Goal: Use online tool/utility: Utilize a website feature to perform a specific function

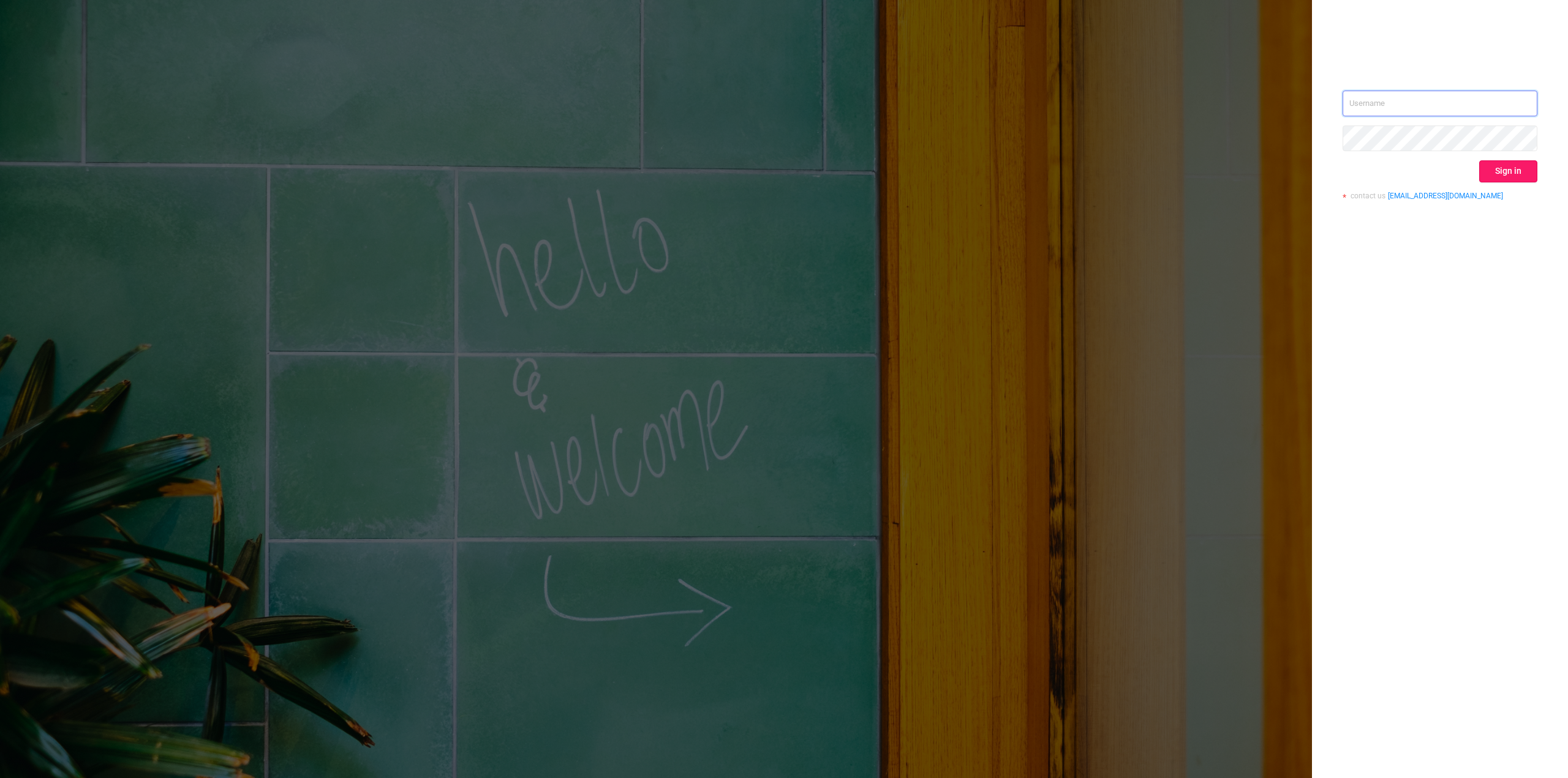
type input "[EMAIL_ADDRESS][DOMAIN_NAME]"
click at [1516, 164] on button "Sign in" at bounding box center [1508, 172] width 58 height 22
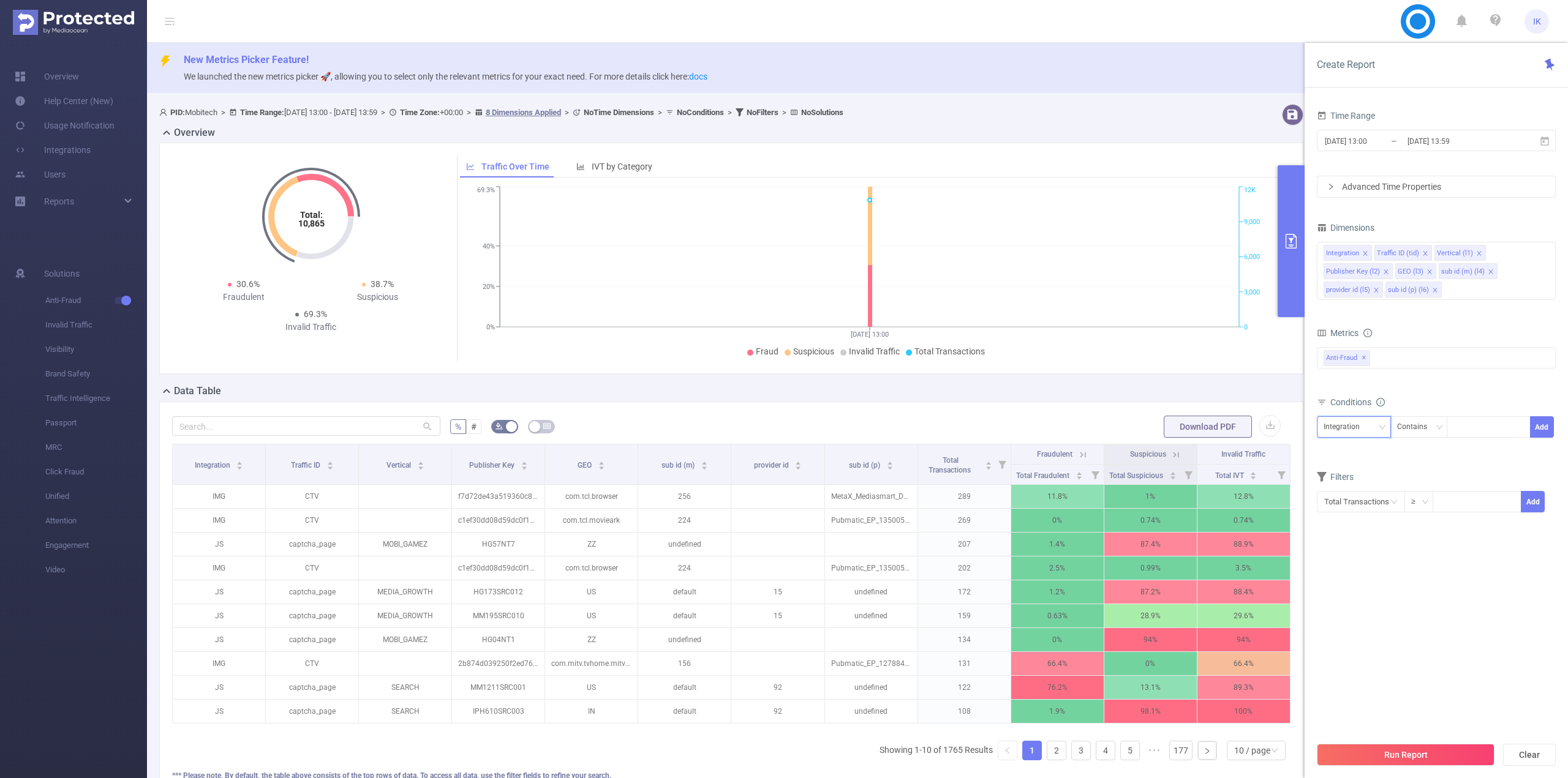
click at [1336, 430] on div "Integration" at bounding box center [1346, 427] width 45 height 20
click at [1360, 568] on li "provider id (l5)" at bounding box center [1357, 570] width 81 height 20
click at [1418, 426] on div "Contains" at bounding box center [1416, 427] width 39 height 20
click at [1429, 470] on li "Is" at bounding box center [1430, 472] width 81 height 20
click at [1476, 433] on div at bounding box center [1488, 427] width 70 height 20
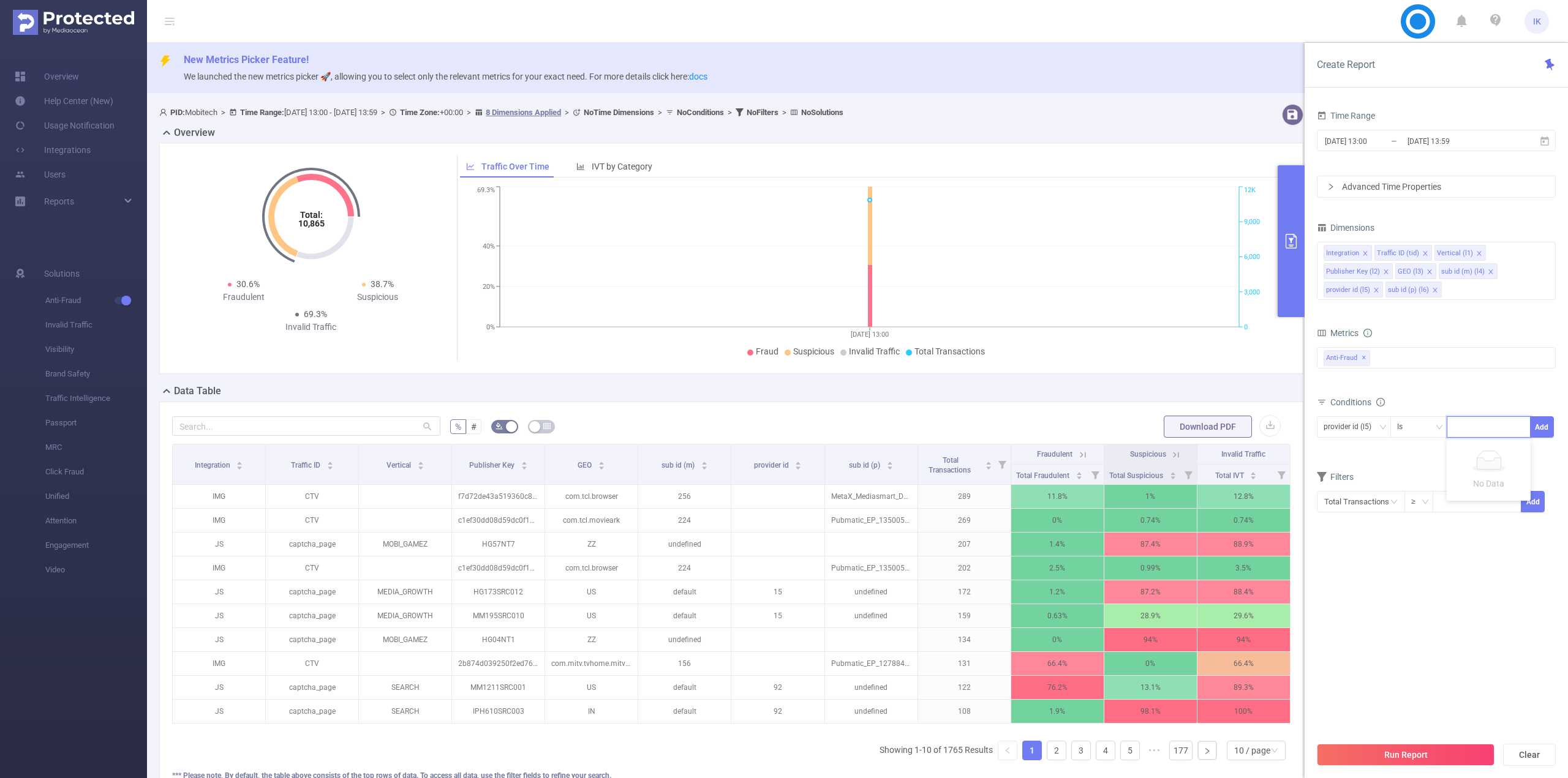
type input "2"
click at [1464, 460] on li "2" at bounding box center [1488, 452] width 84 height 20
click at [1546, 428] on button "Add" at bounding box center [1542, 427] width 24 height 21
click at [1409, 757] on button "Run Report" at bounding box center [1405, 755] width 178 height 22
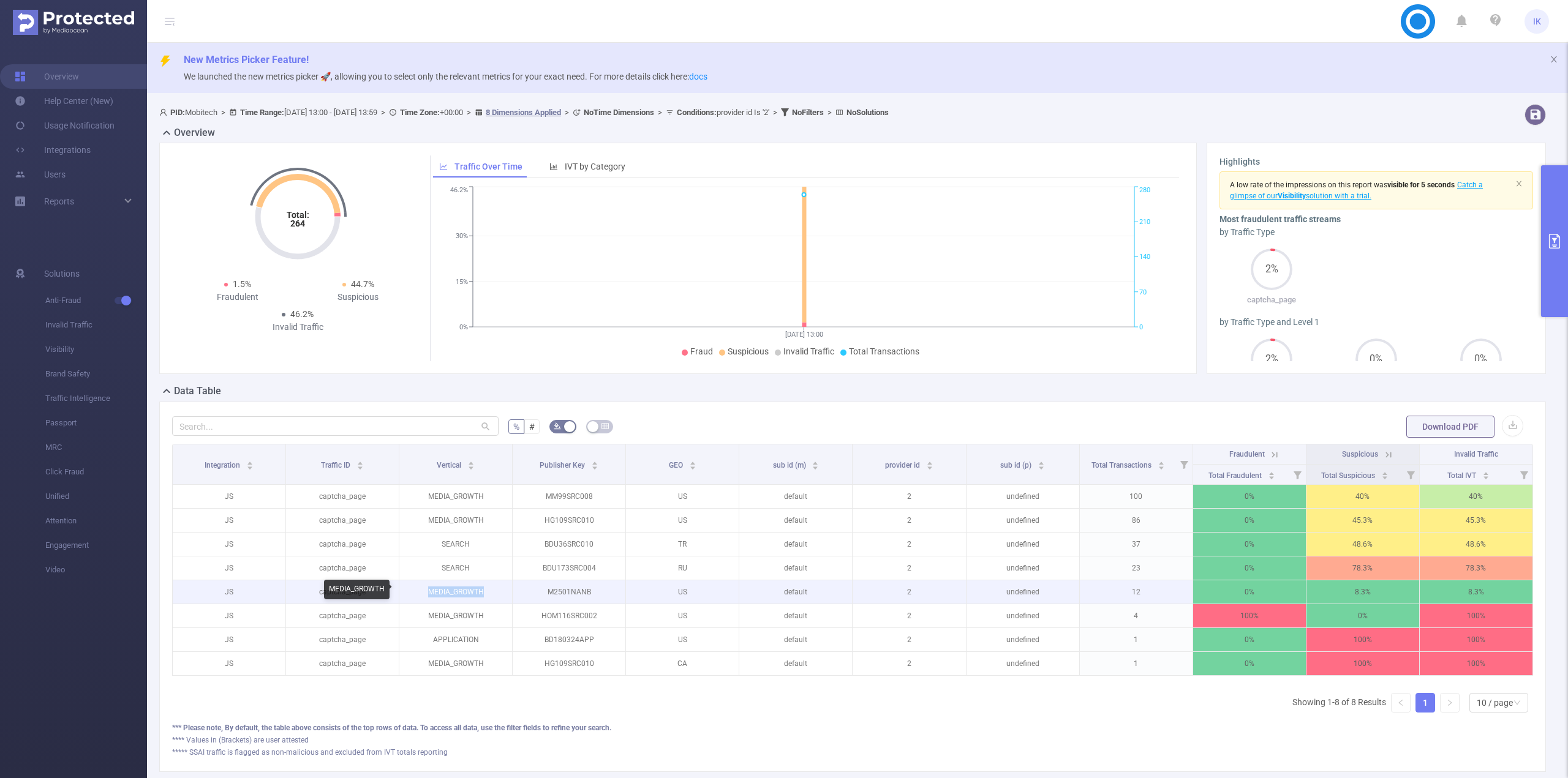
copy p "MEDIA_GROWTH"
drag, startPoint x: 492, startPoint y: 590, endPoint x: 427, endPoint y: 598, distance: 65.5
click at [427, 598] on p "MEDIA_GROWTH" at bounding box center [456, 592] width 113 height 23
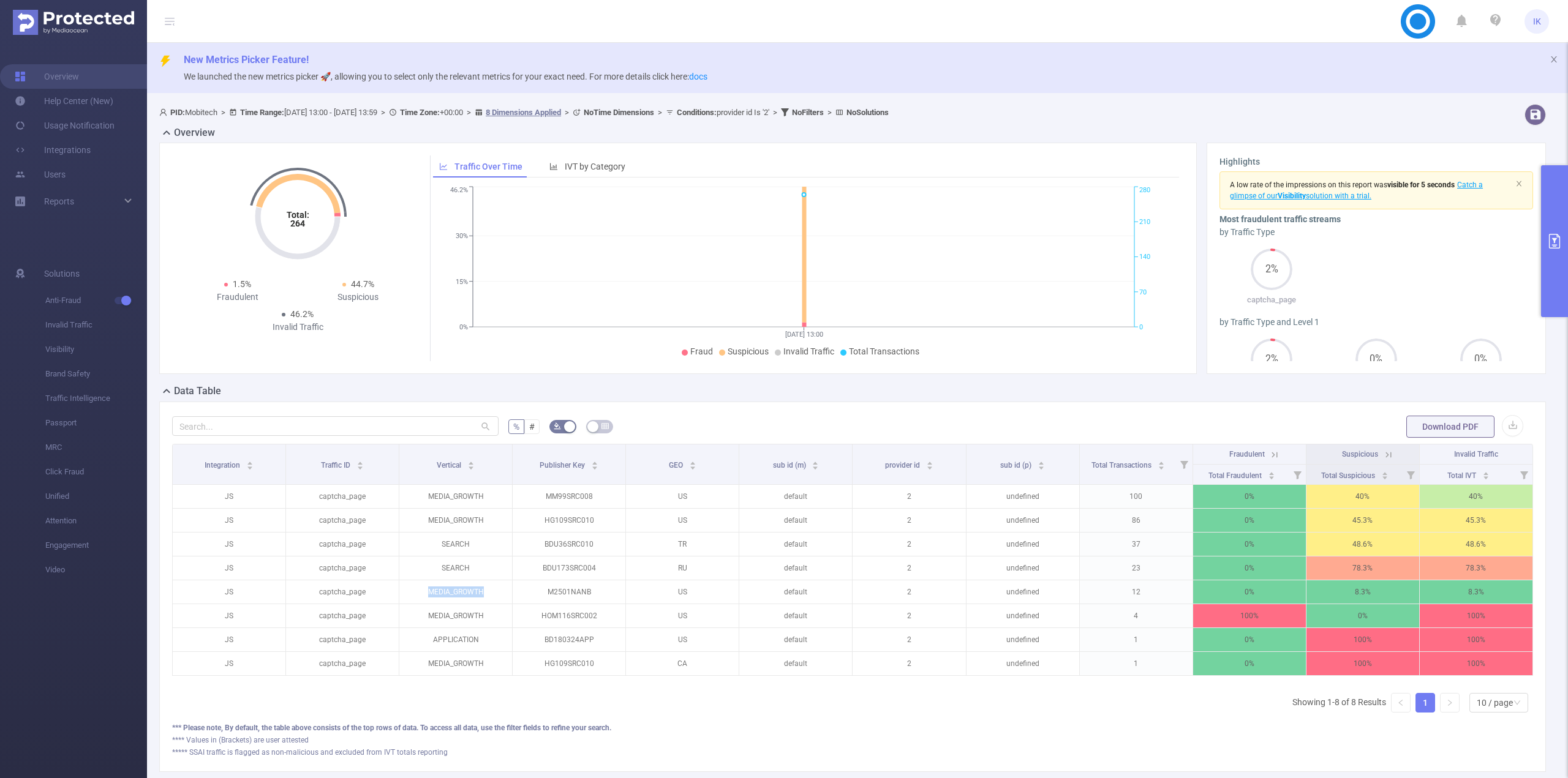
click at [1559, 284] on button "primary" at bounding box center [1554, 241] width 27 height 152
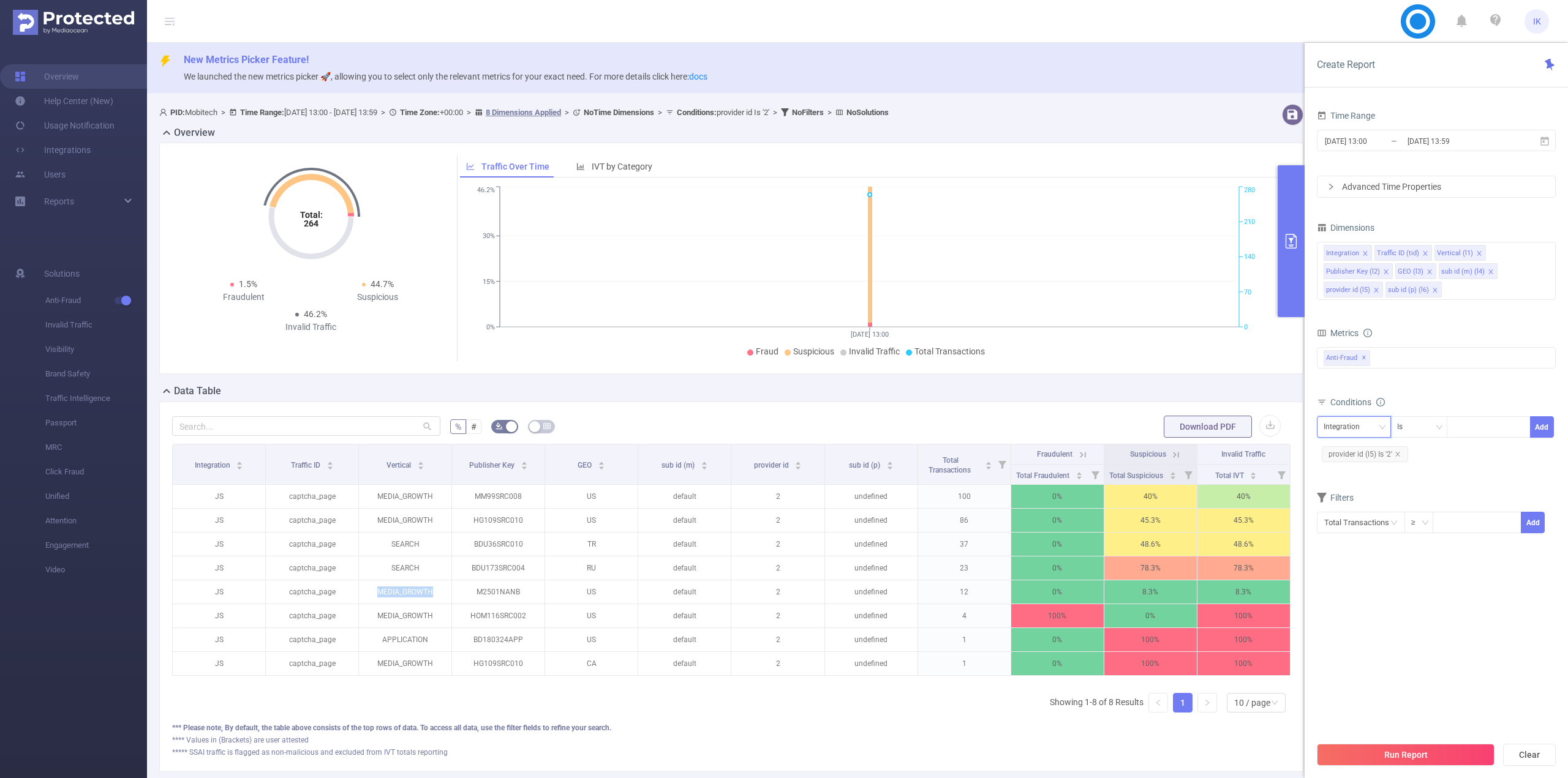
click at [1354, 426] on div "Integration" at bounding box center [1346, 427] width 45 height 20
click at [1354, 494] on li "Vertical (l1)" at bounding box center [1357, 492] width 81 height 20
click at [1494, 432] on div at bounding box center [1488, 427] width 70 height 20
paste input "MEDIA_GROWTH"
type input "MEDIA_GROWTH"
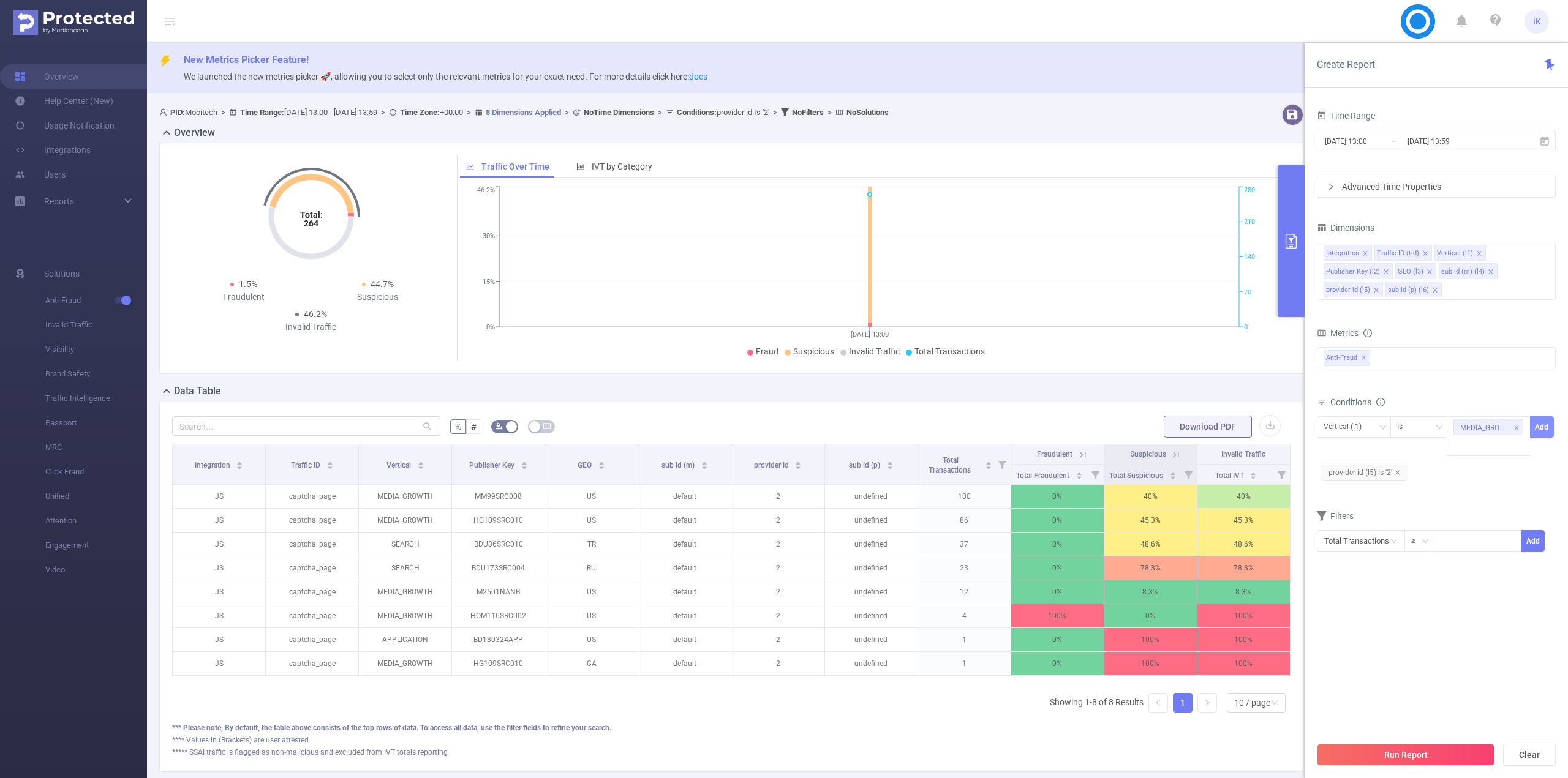
click at [1537, 428] on button "Add" at bounding box center [1542, 427] width 24 height 21
click at [1391, 754] on button "Run Report" at bounding box center [1405, 755] width 178 height 22
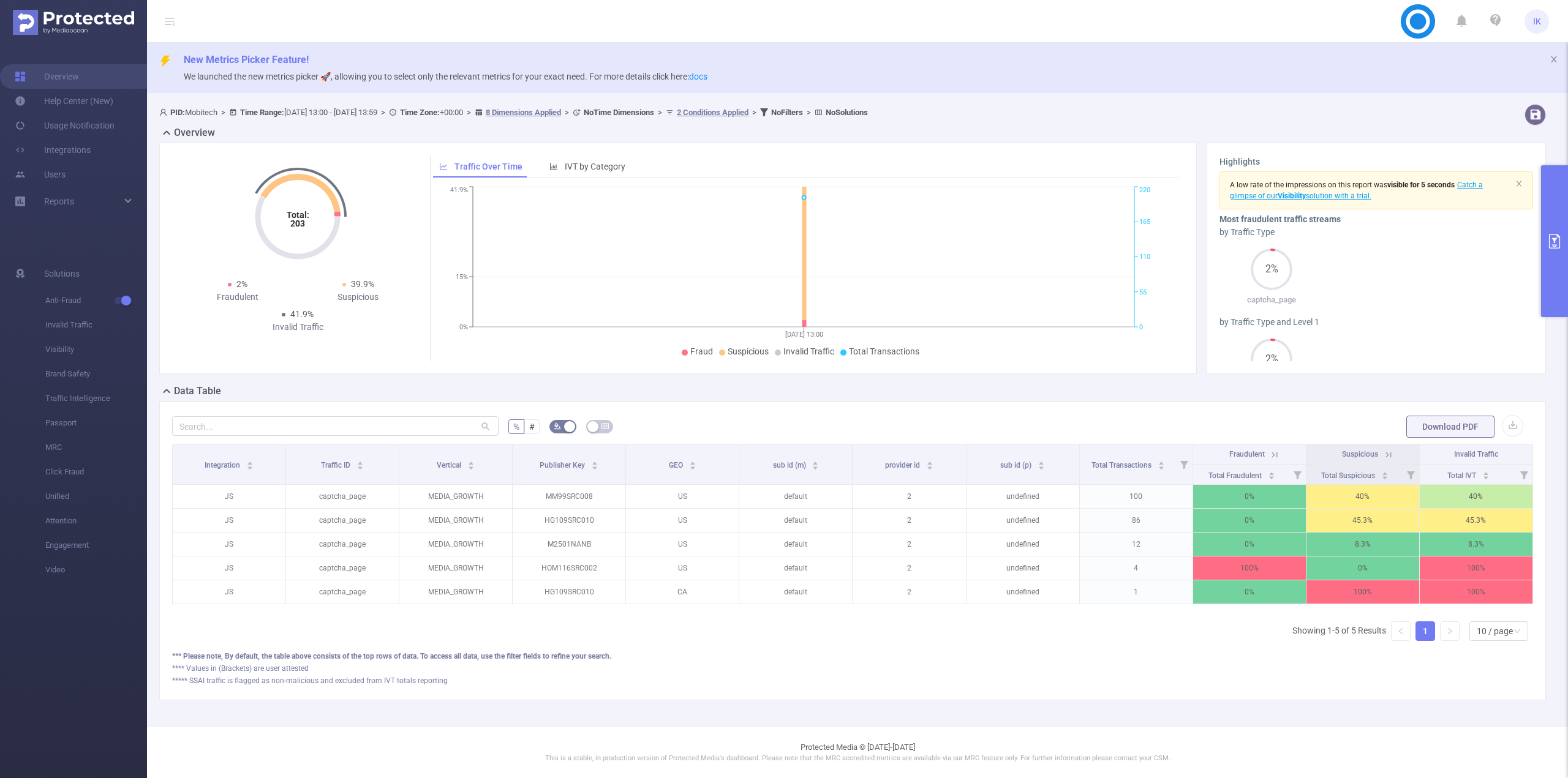
click at [1564, 216] on button "primary" at bounding box center [1554, 241] width 27 height 152
